Goal: Use online tool/utility: Use online tool/utility

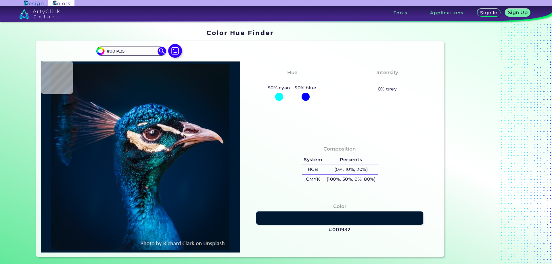
type input "#001932"
type input "#001830"
type input "#00142a"
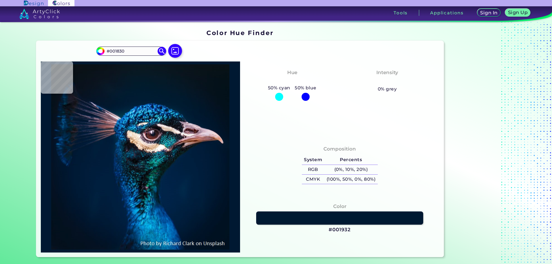
type input "#00142A"
type input "#000000"
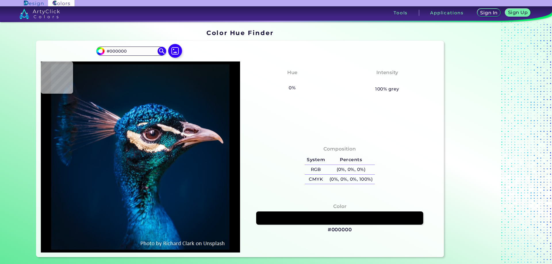
type input "#011327"
type input "#001832"
type input "#001b38"
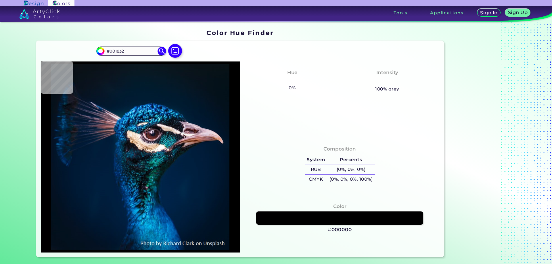
type input "#001B38"
type input "#001d3b"
type input "#001D3B"
type input "#001e3b"
type input "#001E3B"
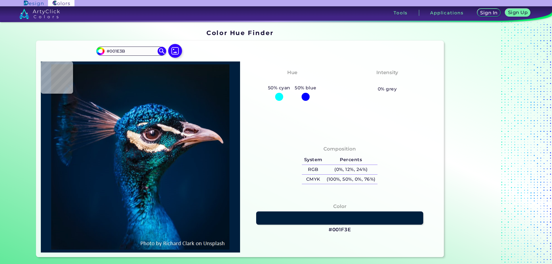
type input "#001f3e"
type input "#001F3E"
type input "#001d3b"
type input "#001D3B"
type input "#001b38"
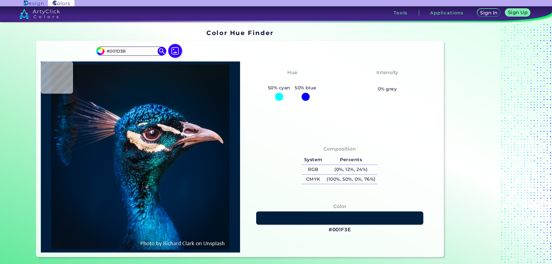
type input "#001B38"
type input "#01172f"
type input "#01172F"
type input "#000000"
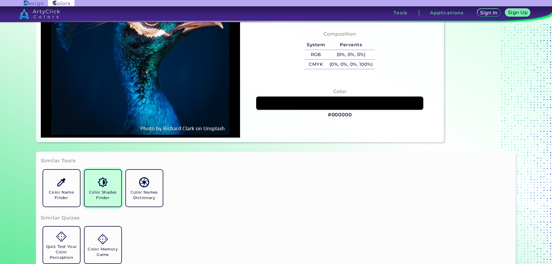
scroll to position [144, 0]
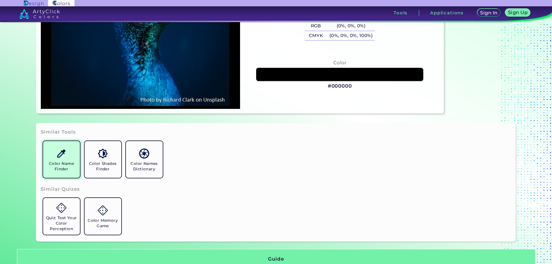
click at [74, 158] on link "Color Name Finder" at bounding box center [61, 159] width 41 height 41
